Goal: Find specific page/section: Find specific page/section

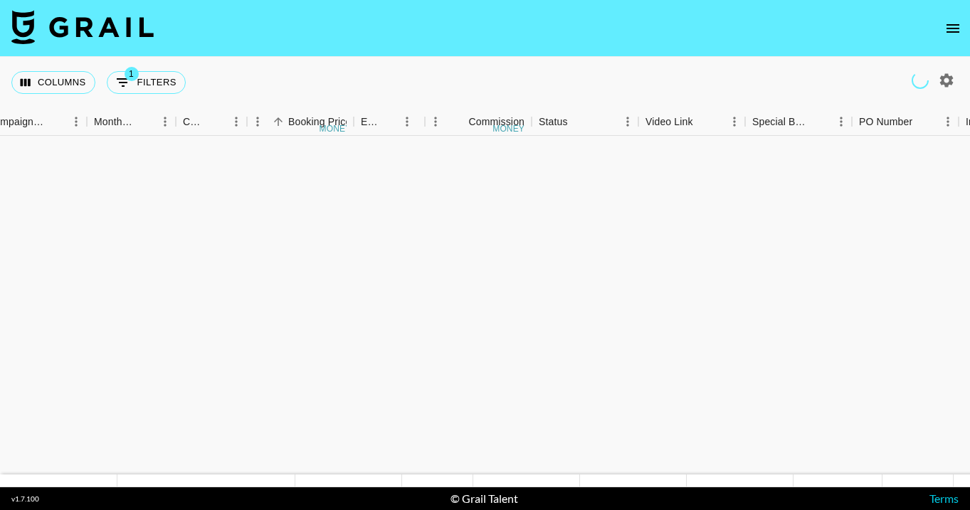
scroll to position [543, 707]
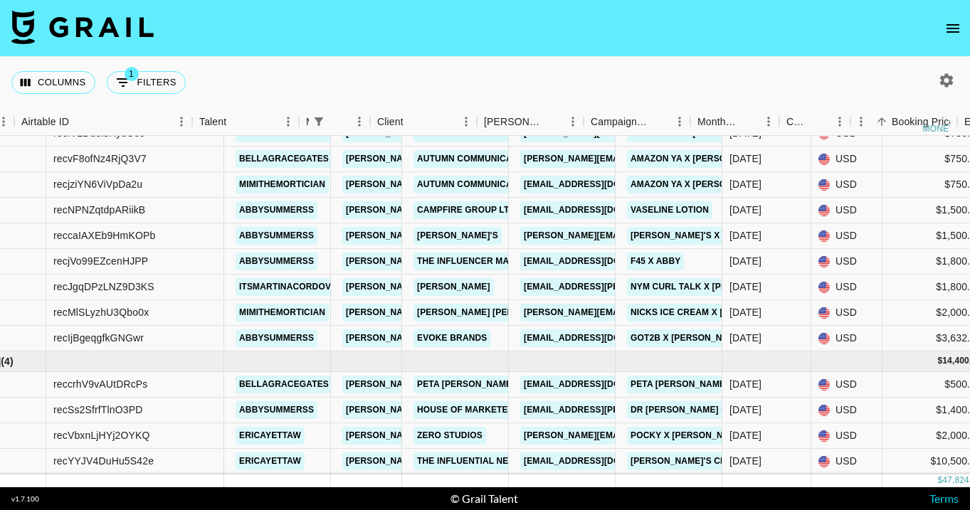
scroll to position [543, 41]
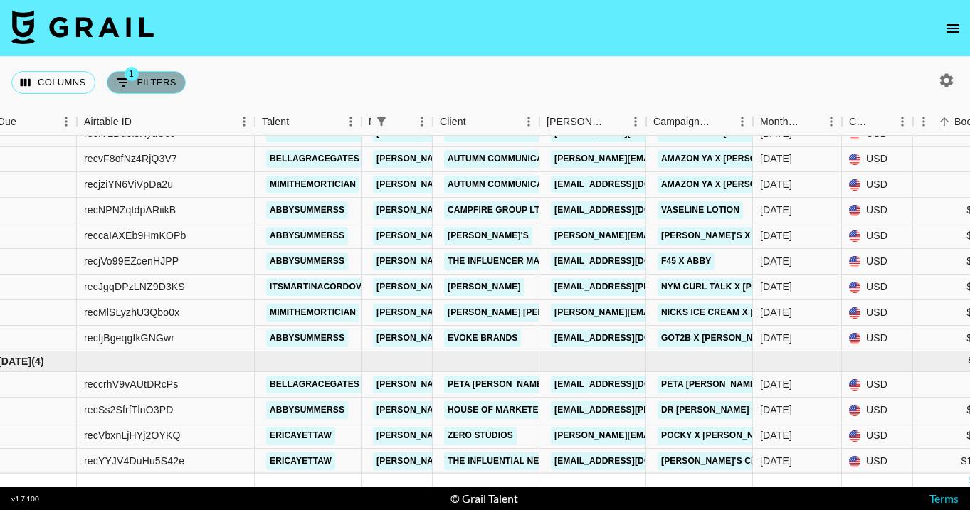
click at [153, 75] on button "1 Filters" at bounding box center [146, 82] width 79 height 23
select select "managerIds"
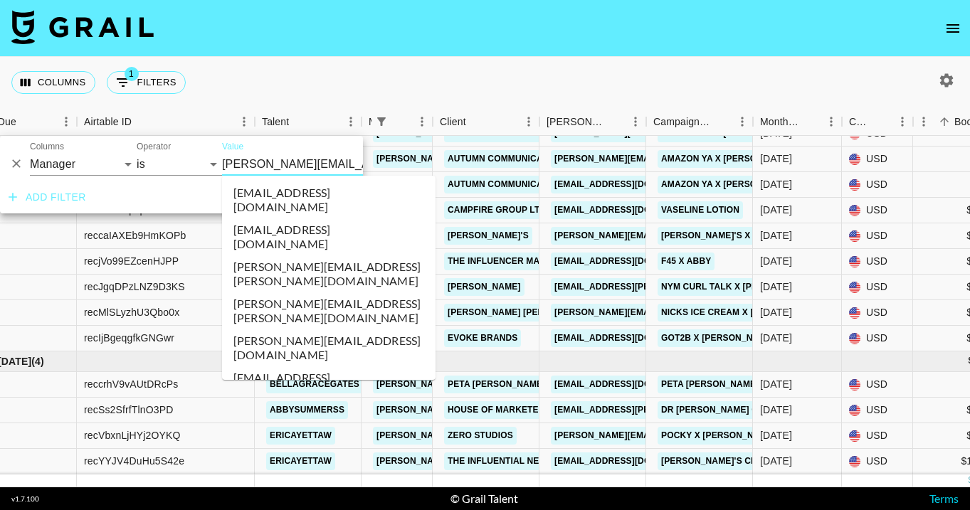
click at [249, 164] on input "[PERSON_NAME][EMAIL_ADDRESS][DOMAIN_NAME]" at bounding box center [309, 164] width 174 height 22
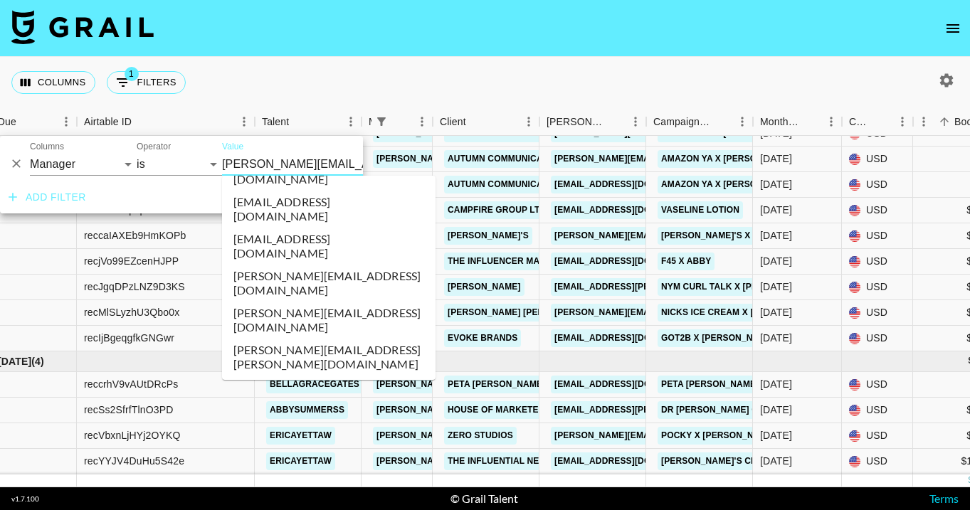
scroll to position [3453, 0]
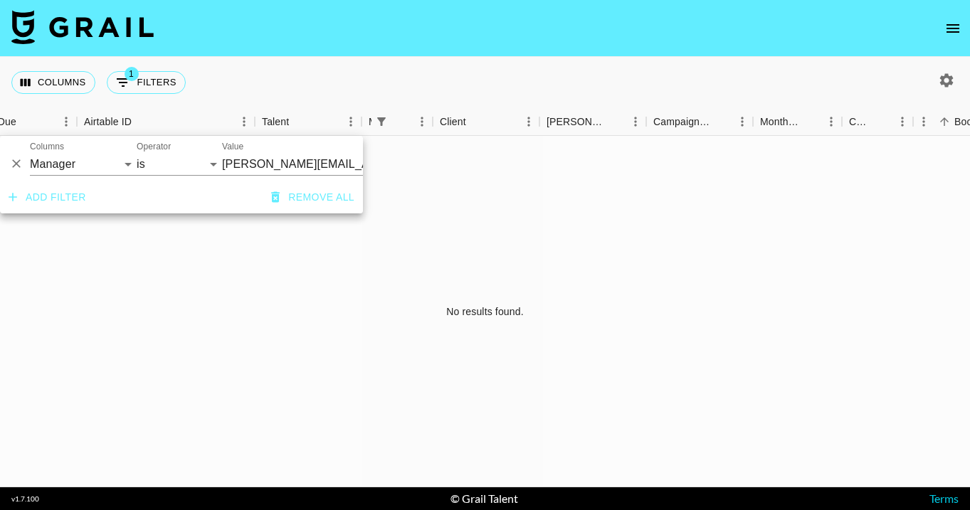
click at [856, 88] on div "Columns 1 Filters + Booking" at bounding box center [485, 82] width 970 height 51
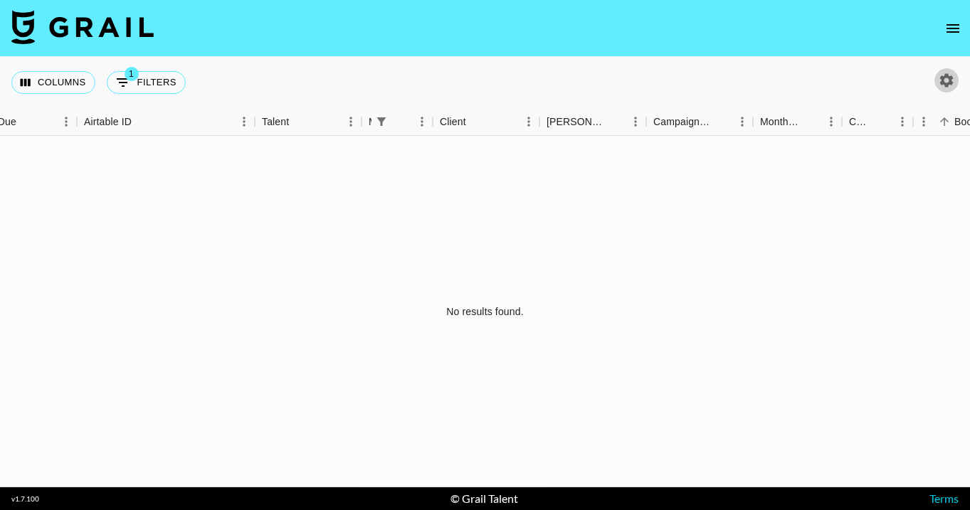
click at [949, 83] on icon "button" at bounding box center [947, 80] width 14 height 14
select select "May '25"
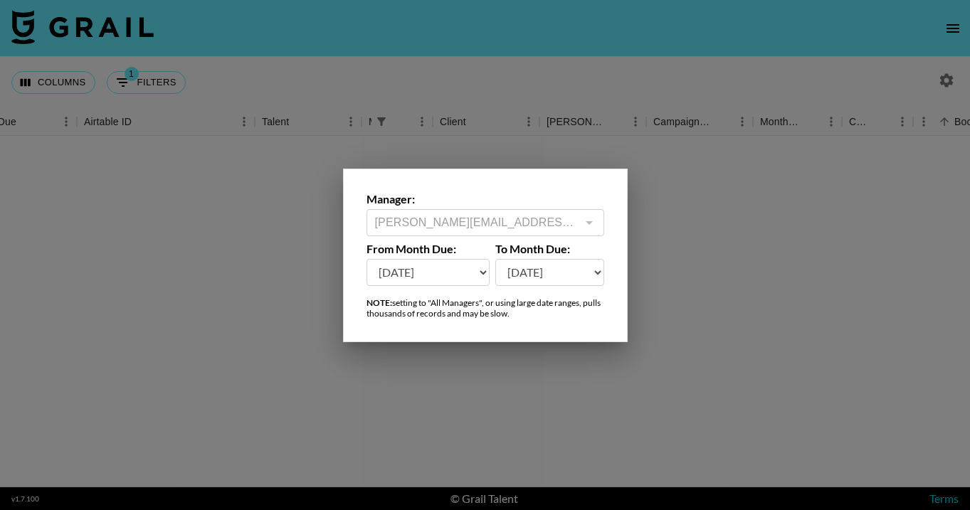
click at [674, 293] on div at bounding box center [485, 255] width 970 height 510
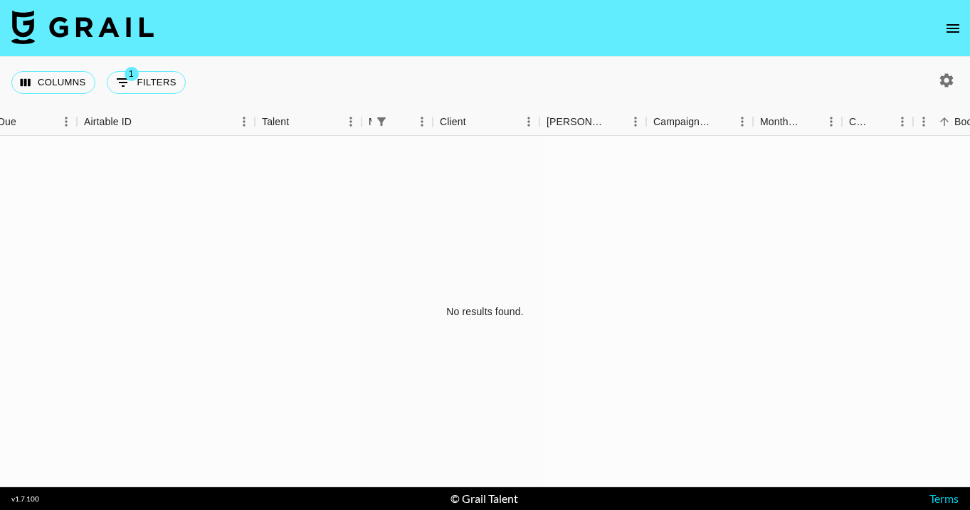
scroll to position [0, 0]
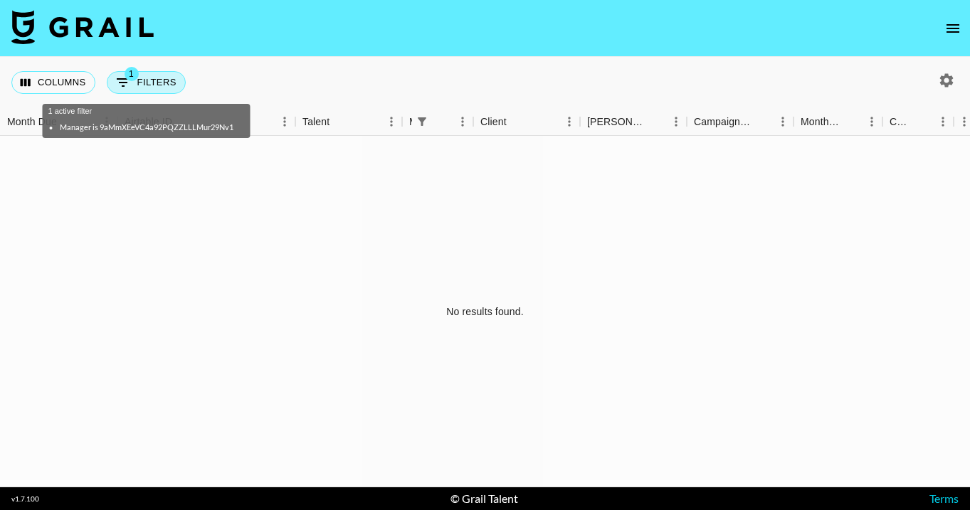
click at [139, 79] on button "1 Filters" at bounding box center [146, 82] width 79 height 23
select select "managerIds"
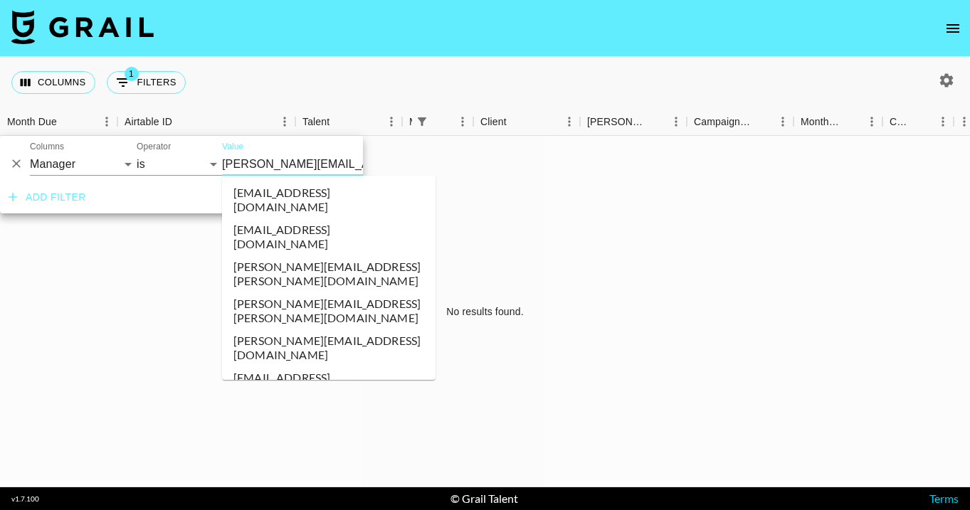
click at [236, 161] on input "hannah@grail-talent.com" at bounding box center [309, 164] width 174 height 22
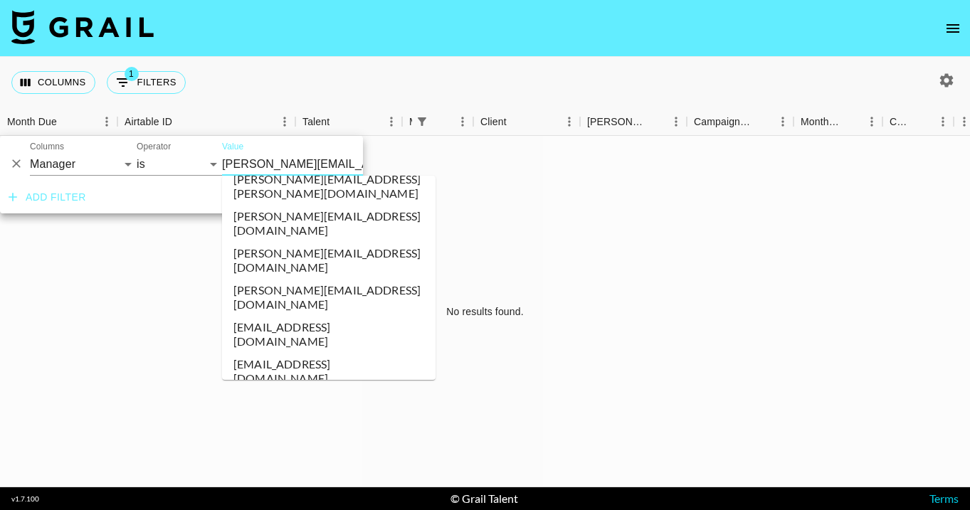
scroll to position [3278, 0]
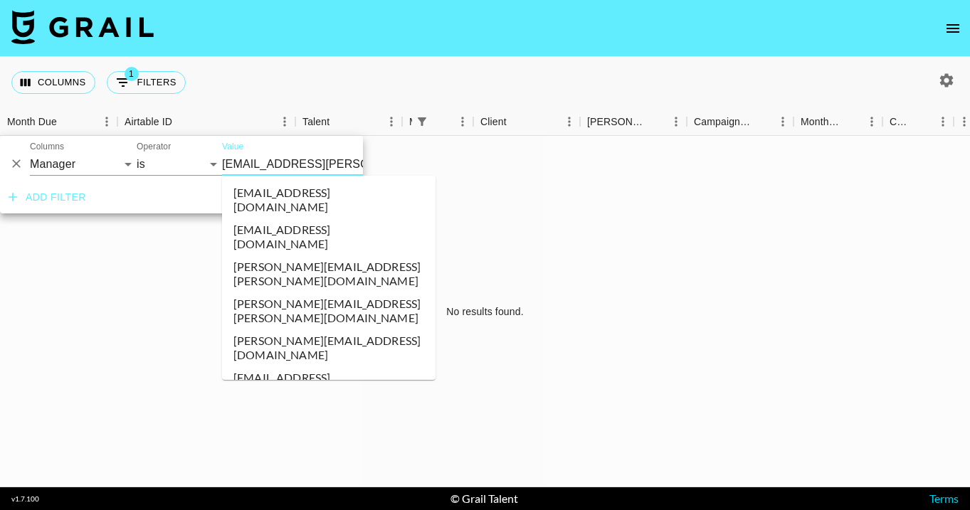
click at [248, 162] on input "giorgia.dibattista@grail-talent.com" at bounding box center [309, 164] width 174 height 22
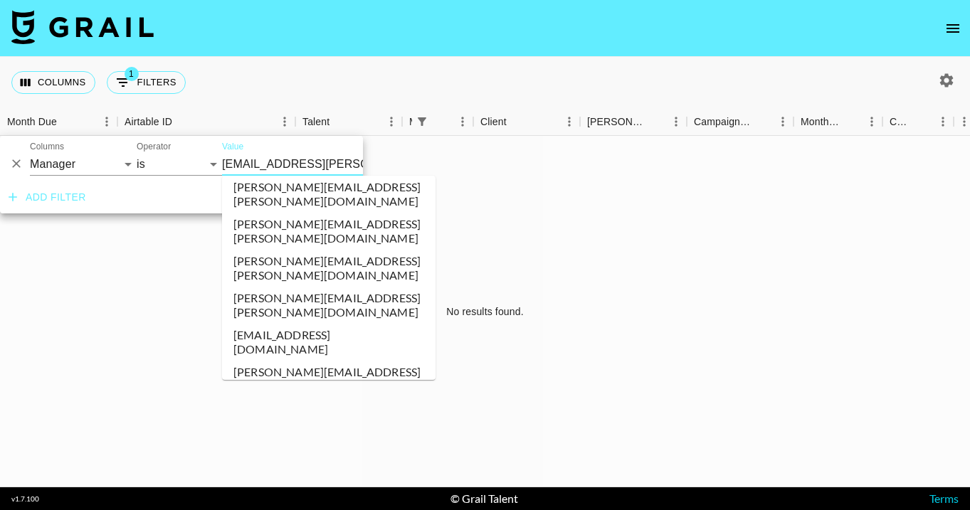
scroll to position [4267, 0]
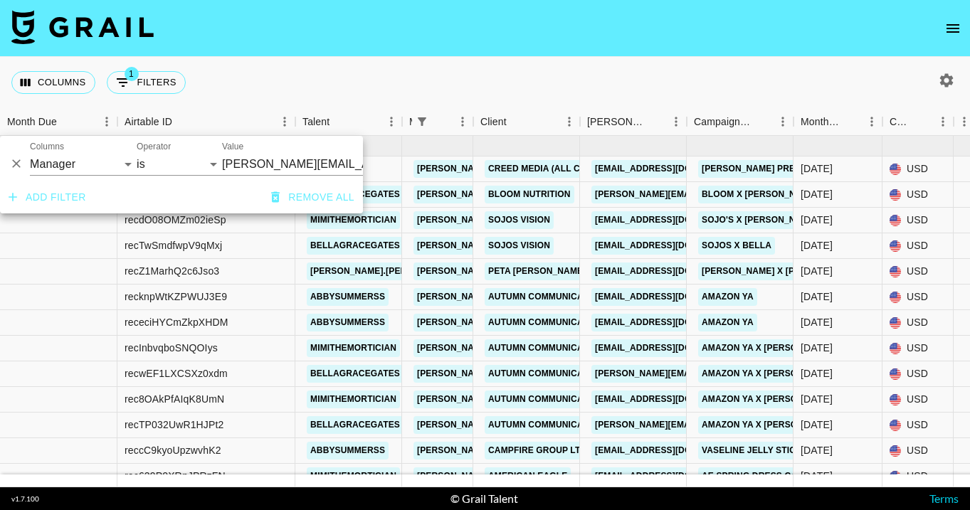
click at [490, 81] on div "Columns 1 Filters + Booking" at bounding box center [485, 82] width 970 height 51
